Goal: Book appointment/travel/reservation

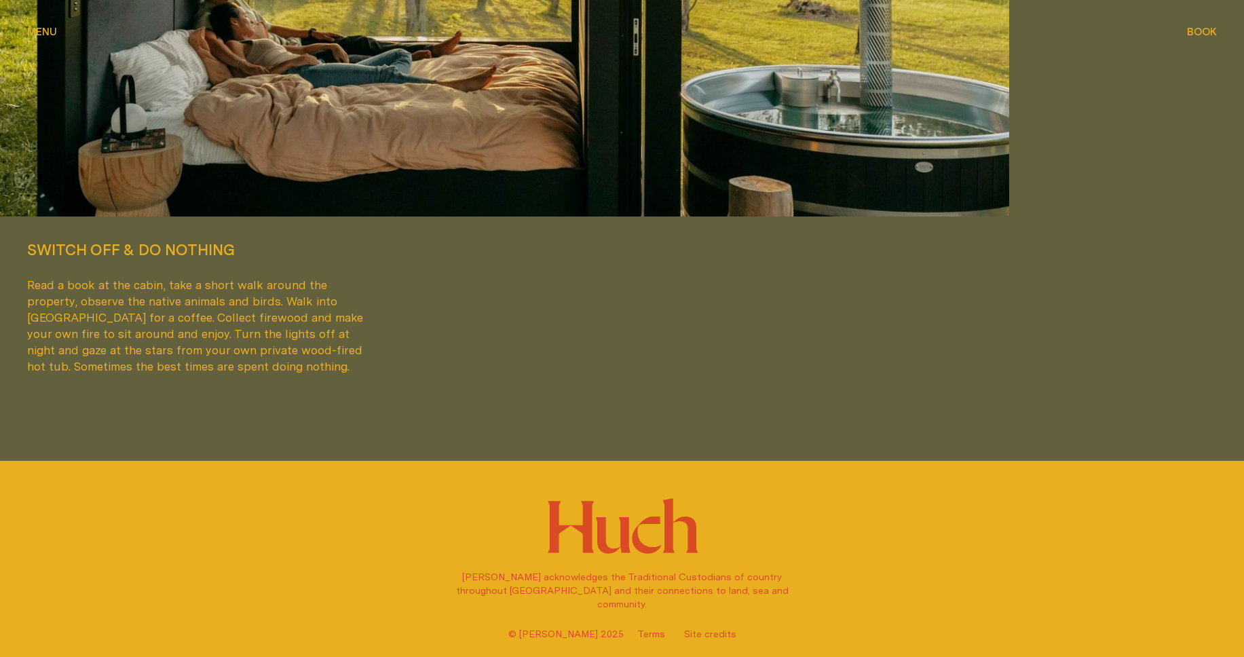
scroll to position [3967, 0]
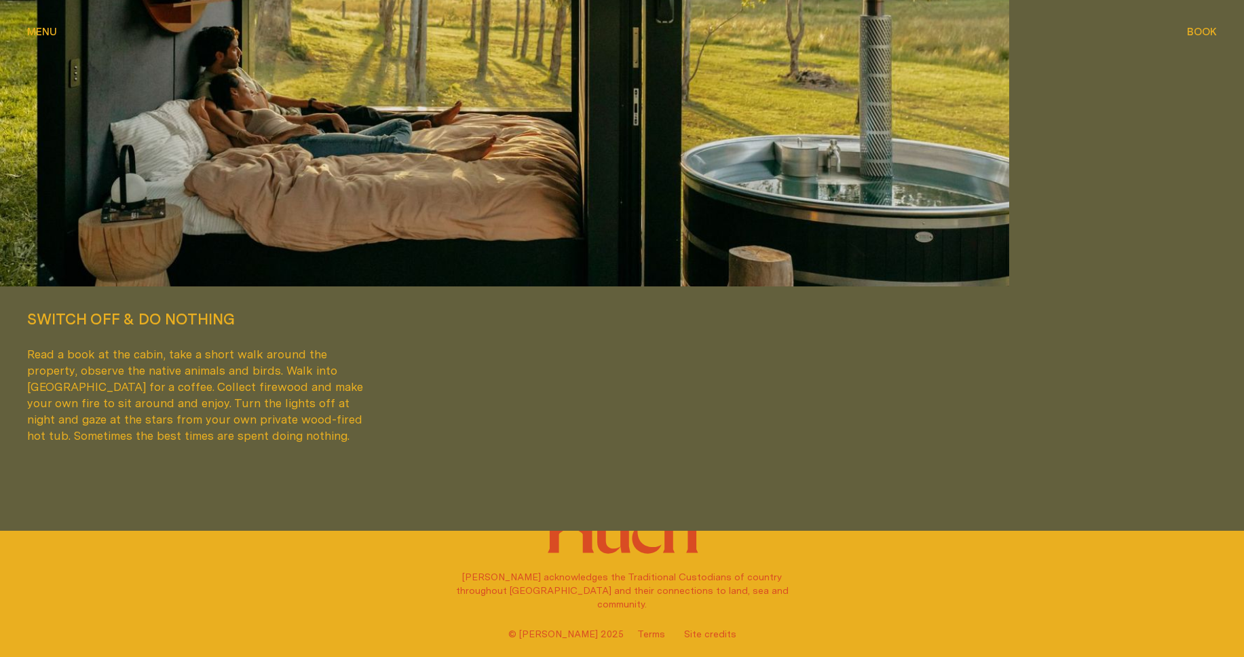
click at [33, 27] on span "Menu" at bounding box center [42, 31] width 30 height 10
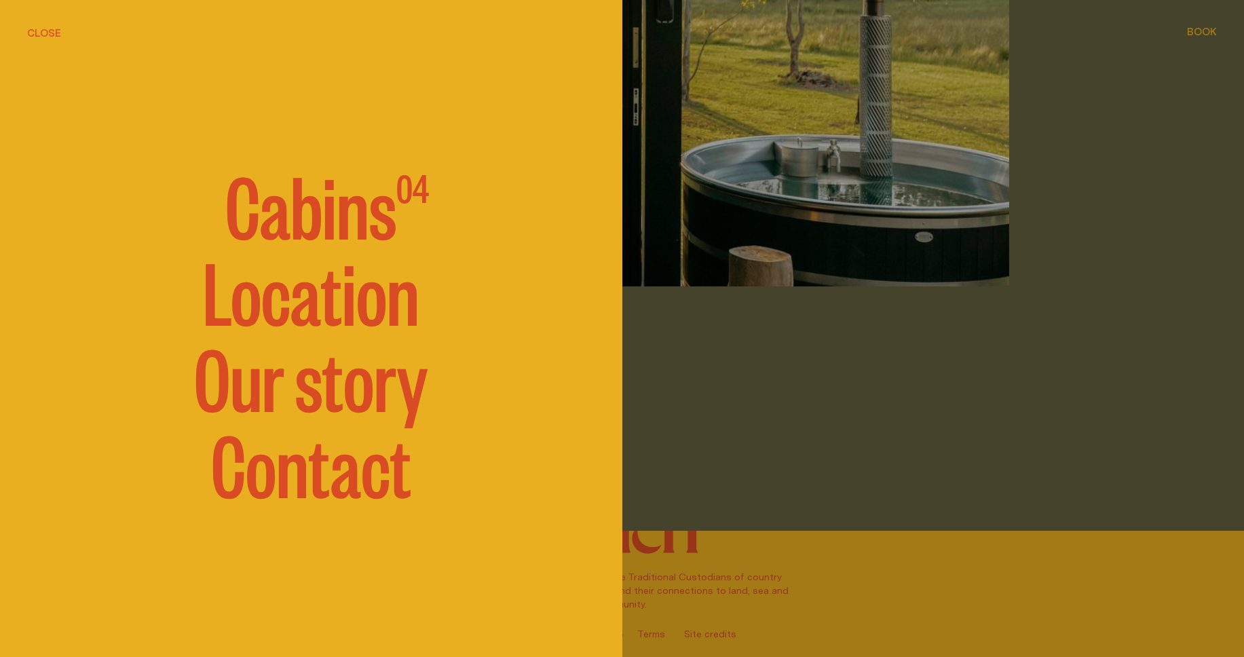
click at [328, 473] on link "Contact" at bounding box center [311, 461] width 200 height 81
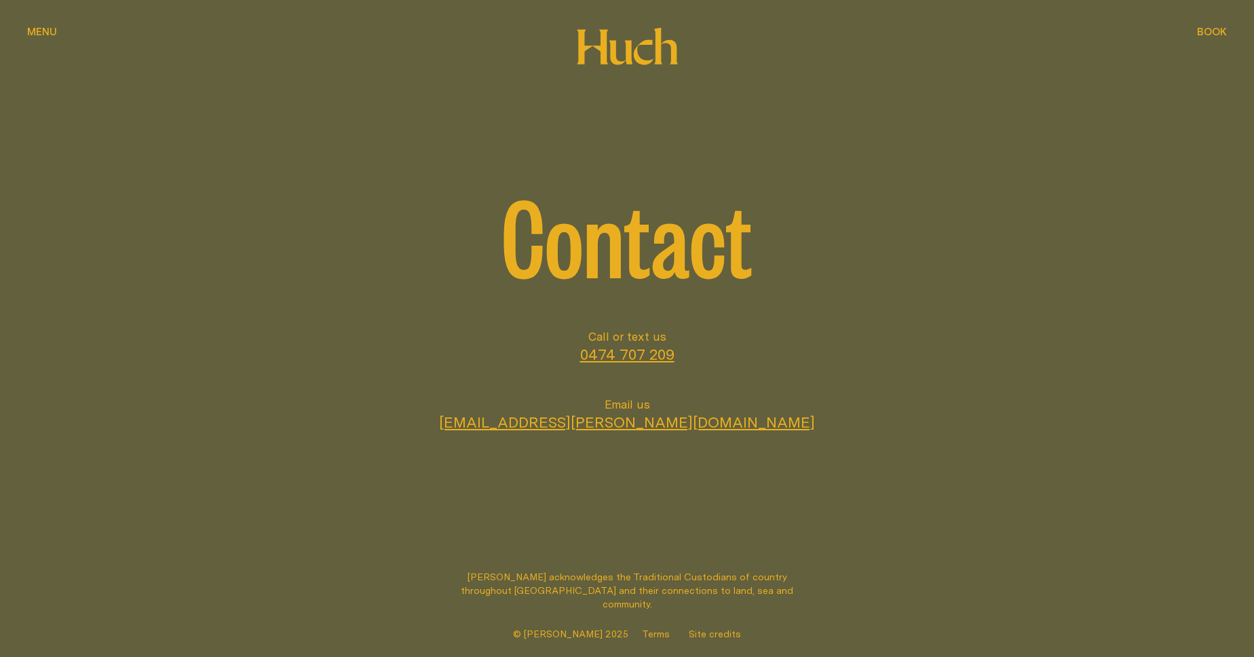
click at [48, 25] on button "Menu Menu" at bounding box center [42, 32] width 30 height 16
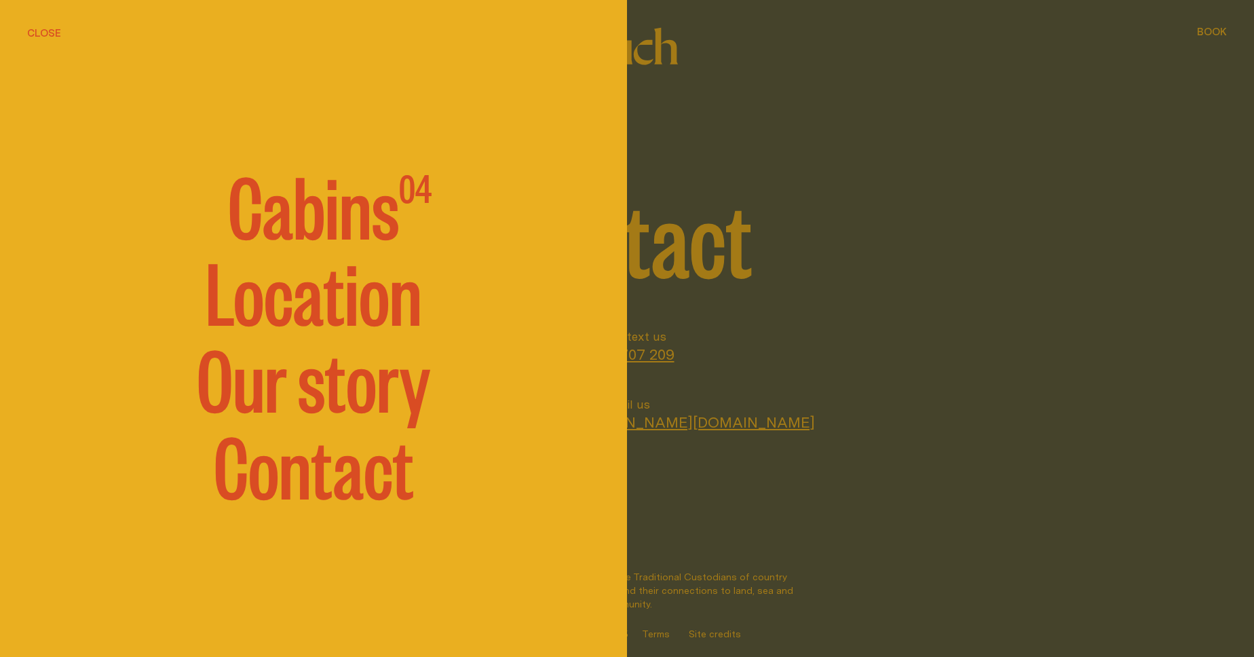
click at [284, 222] on span "Cabins" at bounding box center [313, 203] width 171 height 81
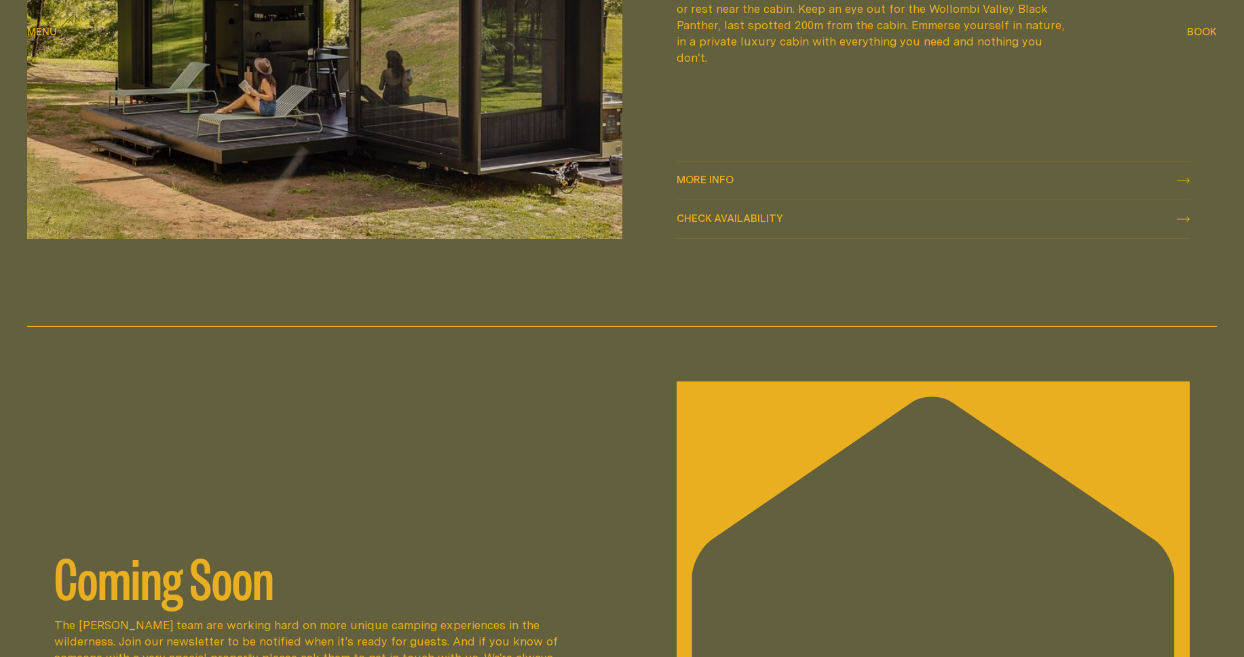
scroll to position [2047, 0]
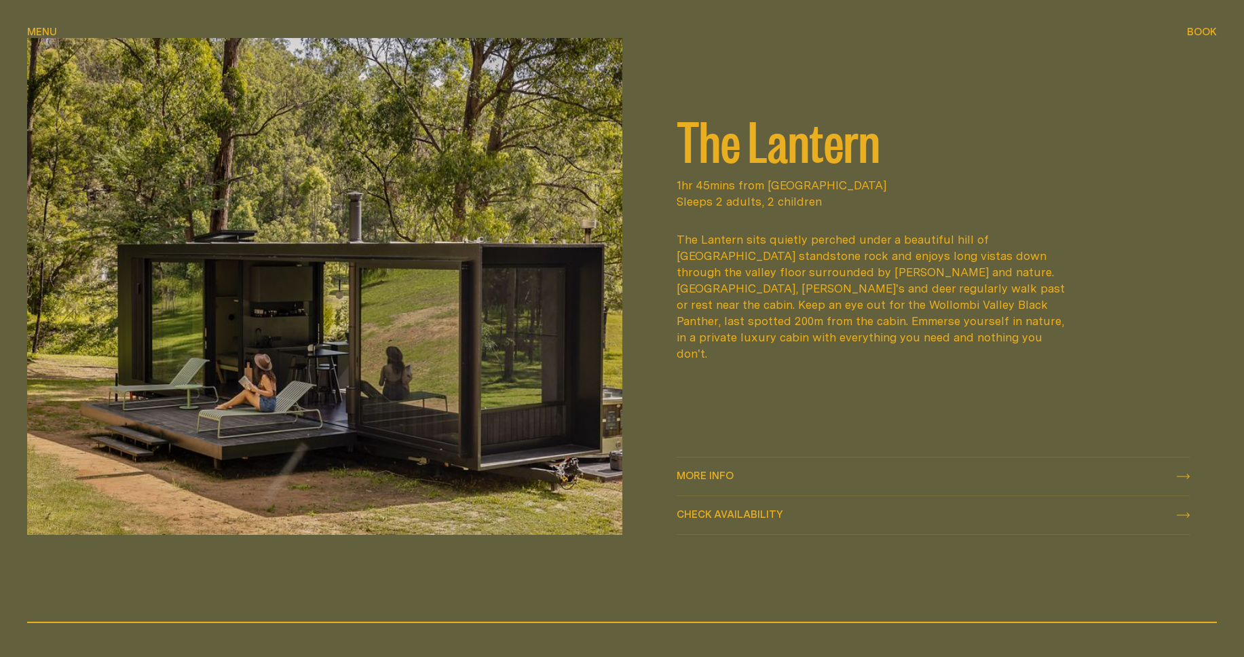
click at [1172, 476] on div "More info More info" at bounding box center [934, 476] width 514 height 16
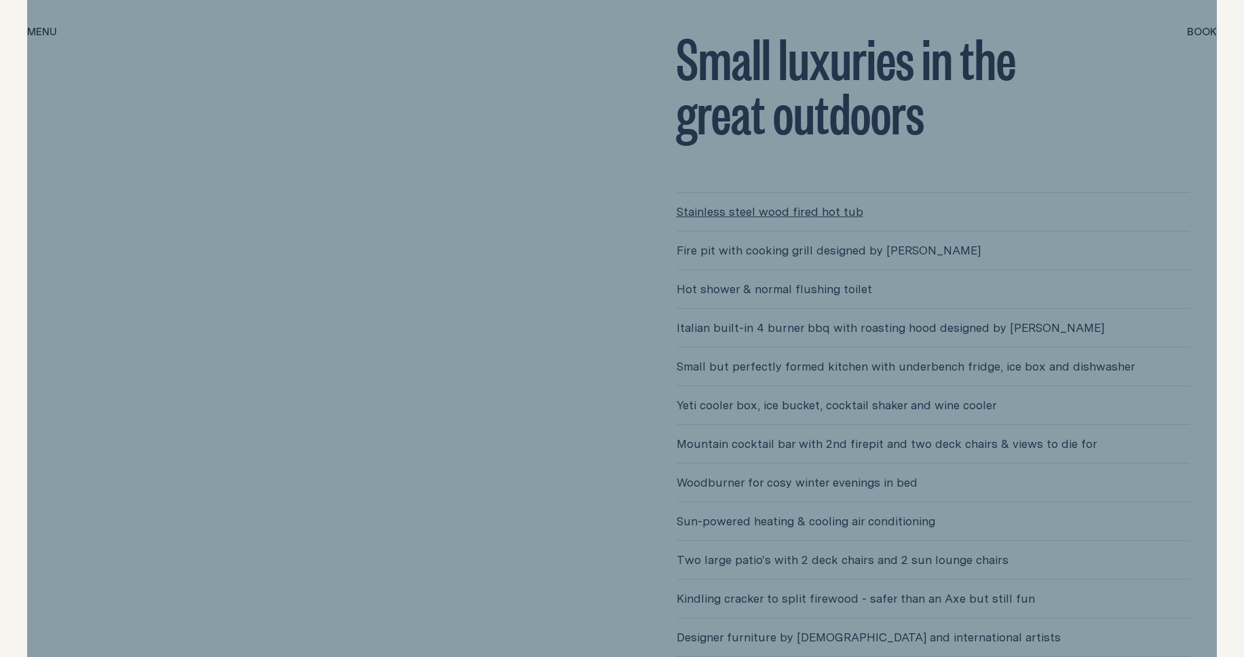
scroll to position [3804, 0]
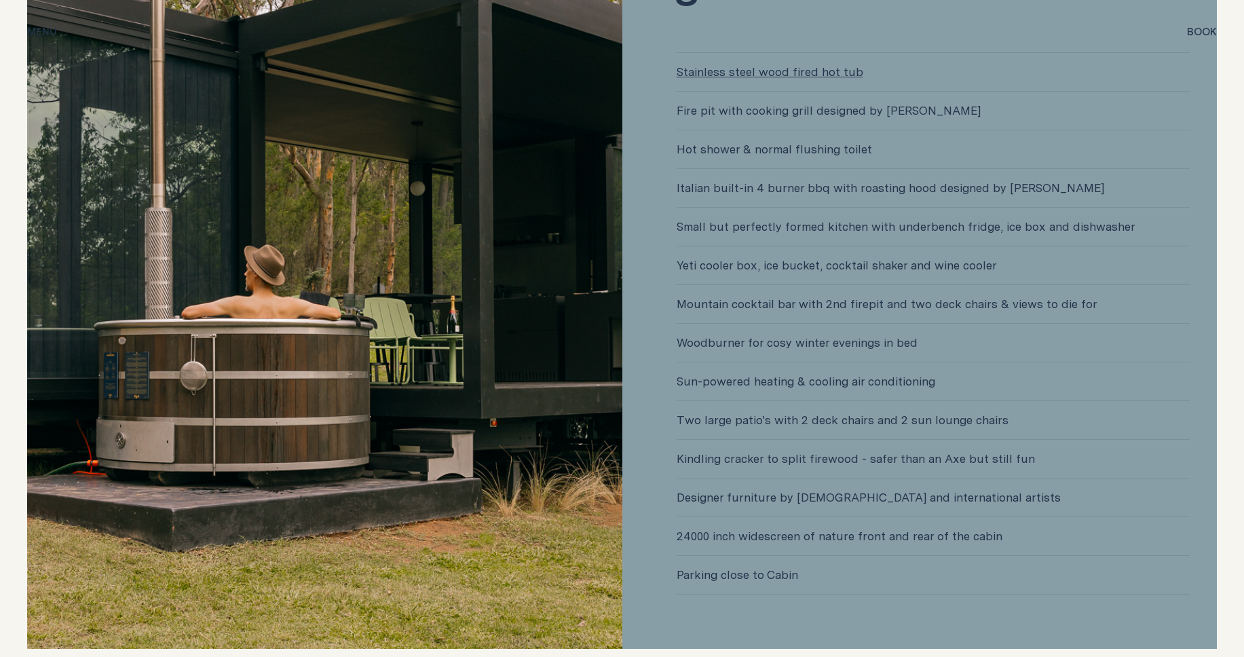
click at [757, 55] on link "Stainless steel wood fired hot tub" at bounding box center [934, 72] width 514 height 38
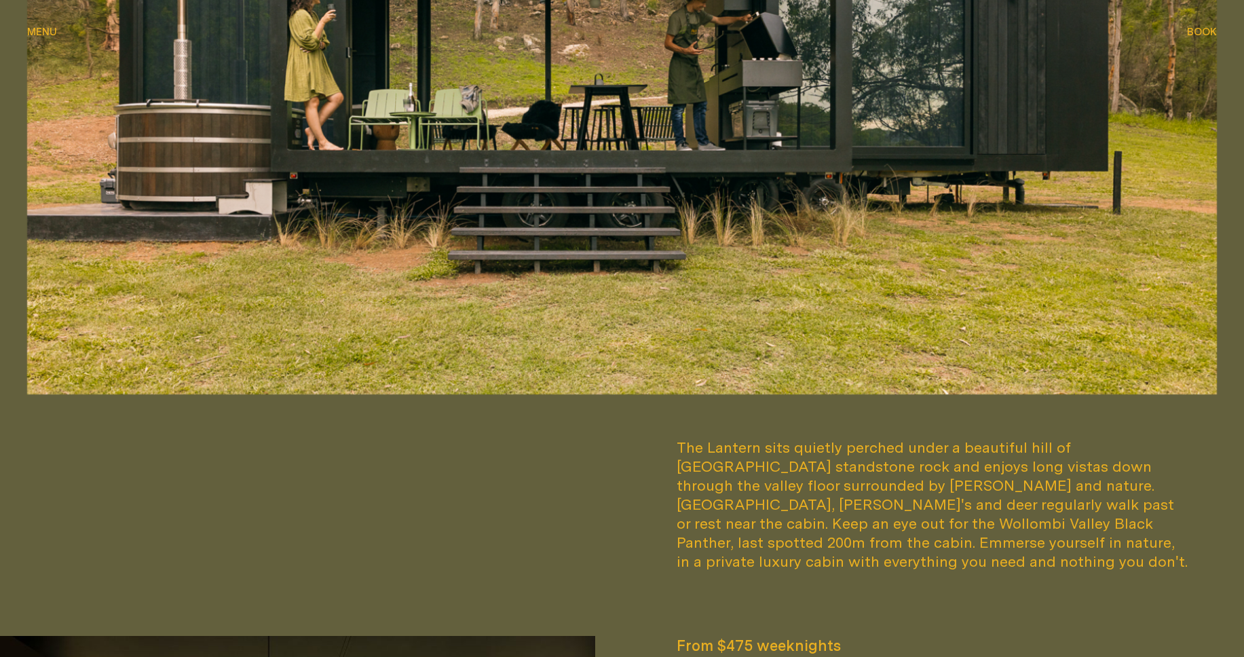
scroll to position [1076, 0]
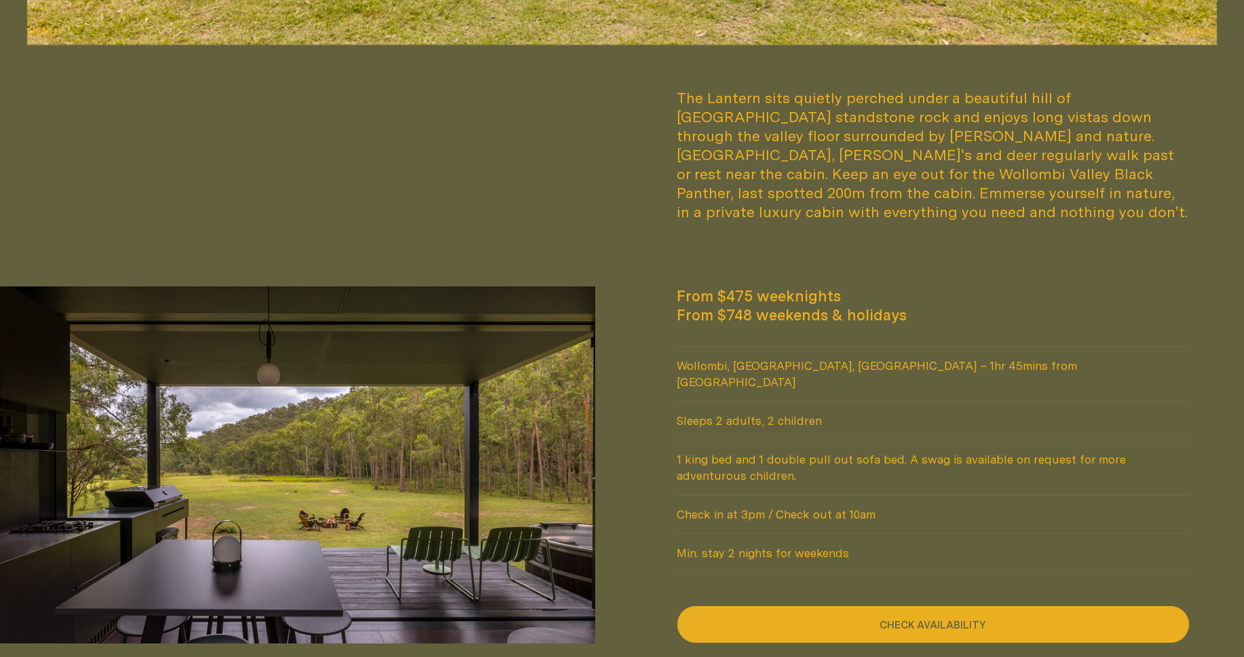
click at [975, 605] on button "Check availability" at bounding box center [934, 624] width 514 height 38
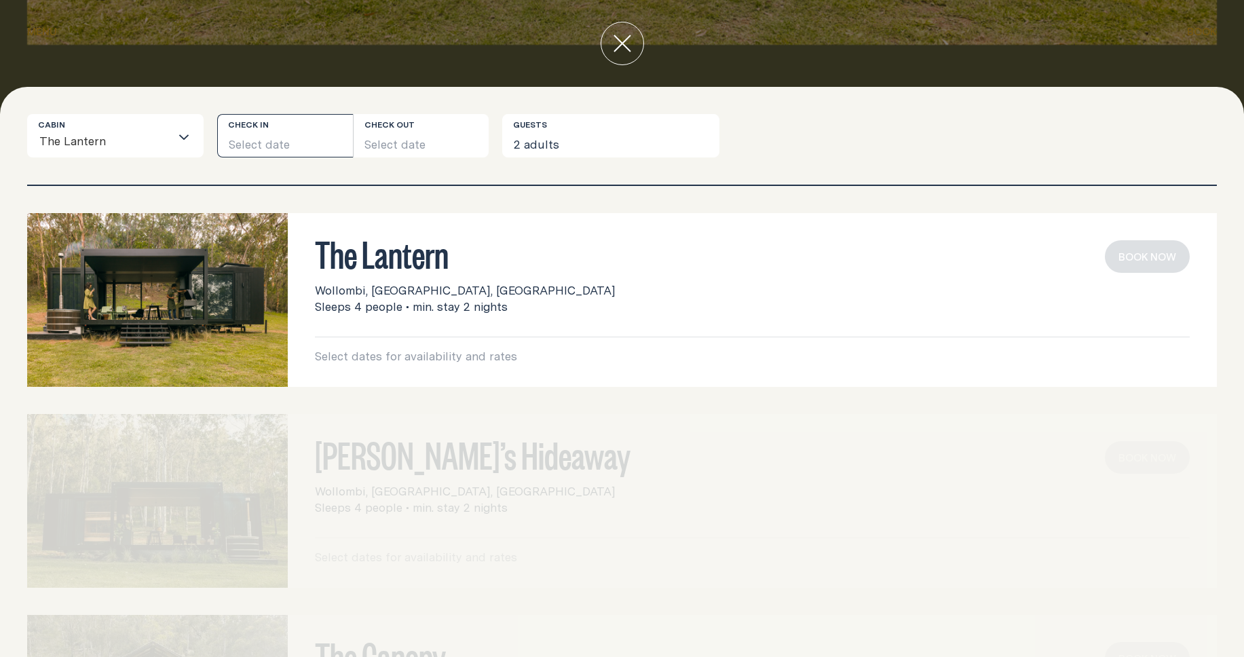
click at [281, 145] on button "Select date" at bounding box center [285, 135] width 136 height 43
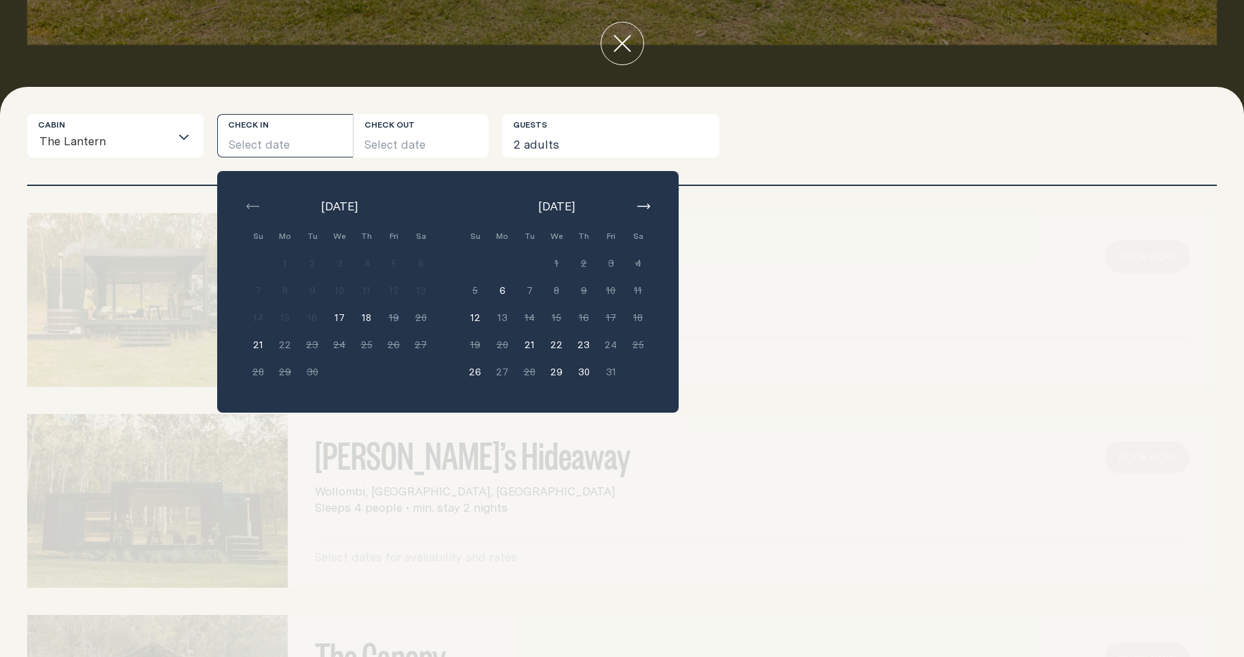
click at [529, 345] on button "21" at bounding box center [529, 344] width 27 height 27
click at [533, 342] on button "21" at bounding box center [529, 344] width 27 height 27
click at [527, 339] on button "21" at bounding box center [529, 344] width 27 height 27
click at [580, 349] on button "23" at bounding box center [583, 344] width 27 height 27
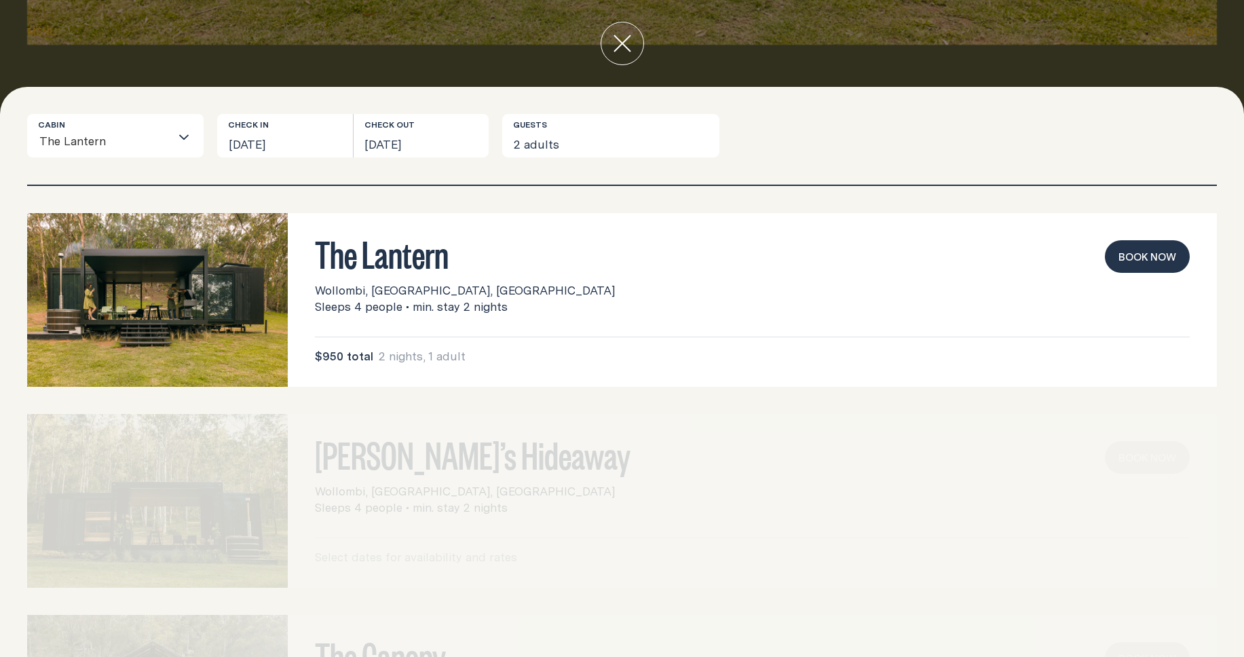
click at [624, 45] on icon "close" at bounding box center [622, 43] width 16 height 16
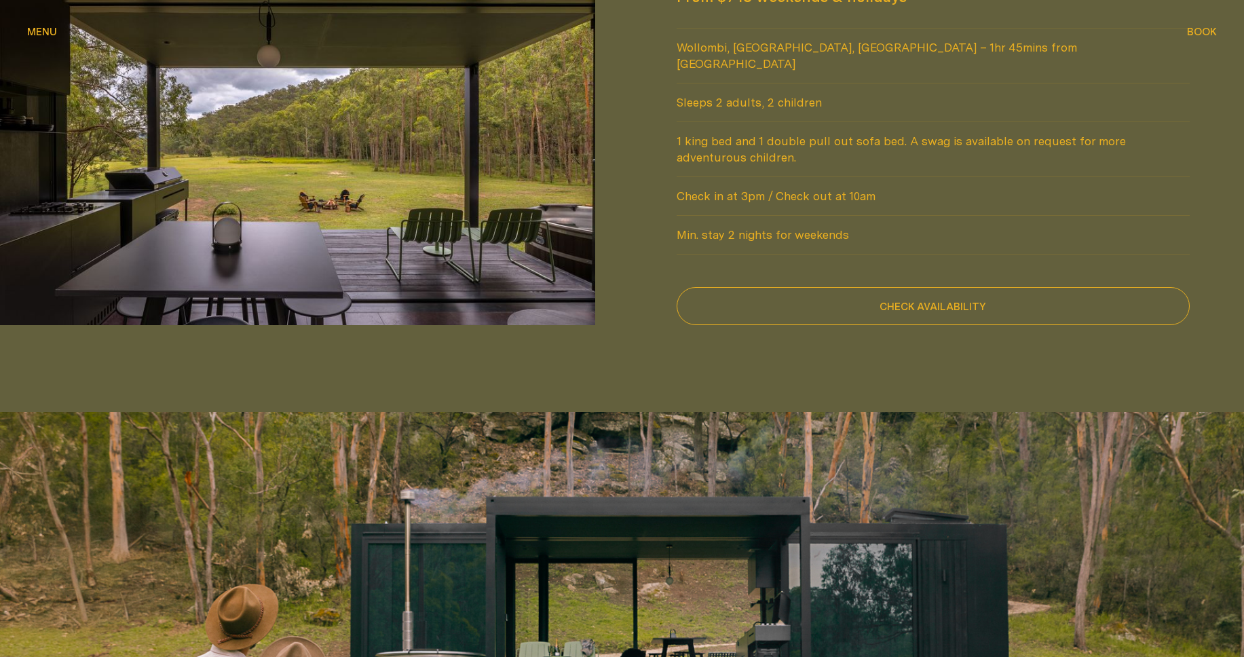
scroll to position [1629, 0]
